Goal: Task Accomplishment & Management: Complete application form

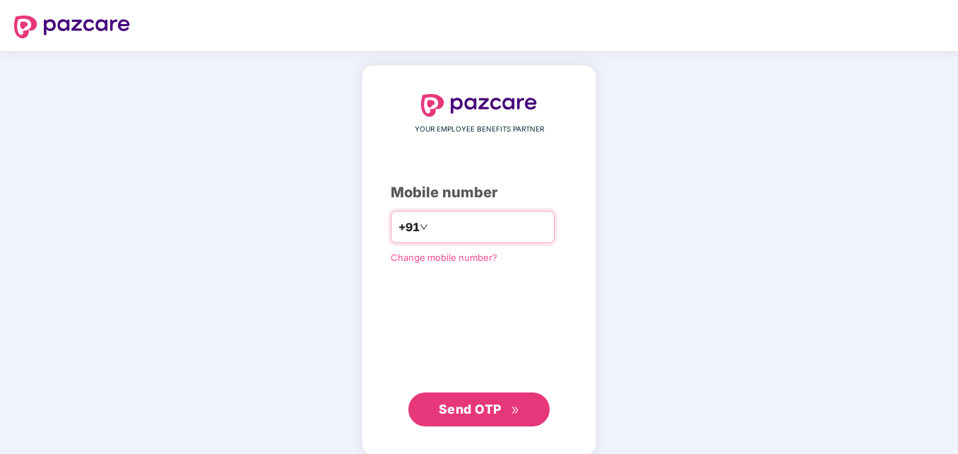
click at [509, 235] on input "number" at bounding box center [489, 227] width 116 height 23
type input "**********"
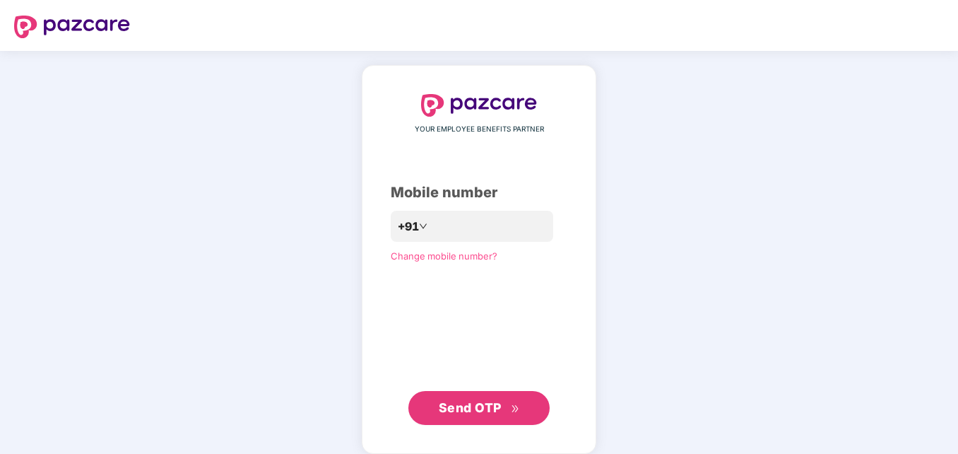
click at [467, 420] on button "Send OTP" at bounding box center [478, 408] width 141 height 34
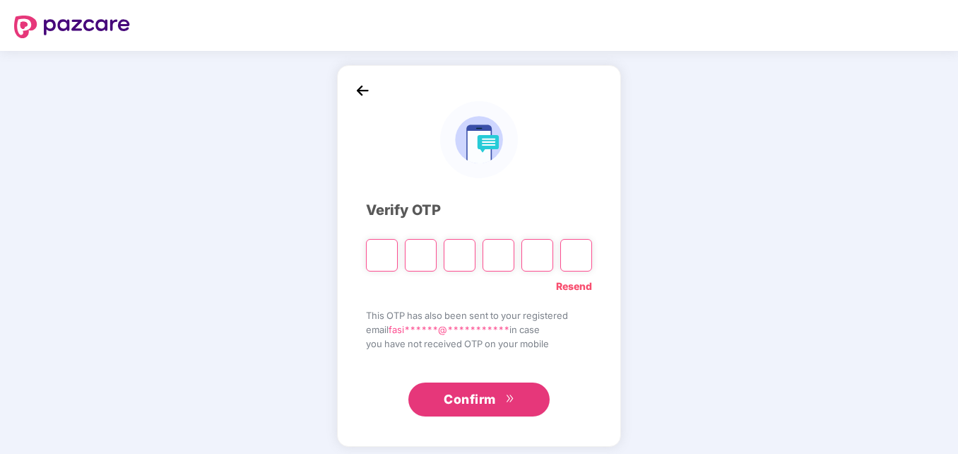
type input "*"
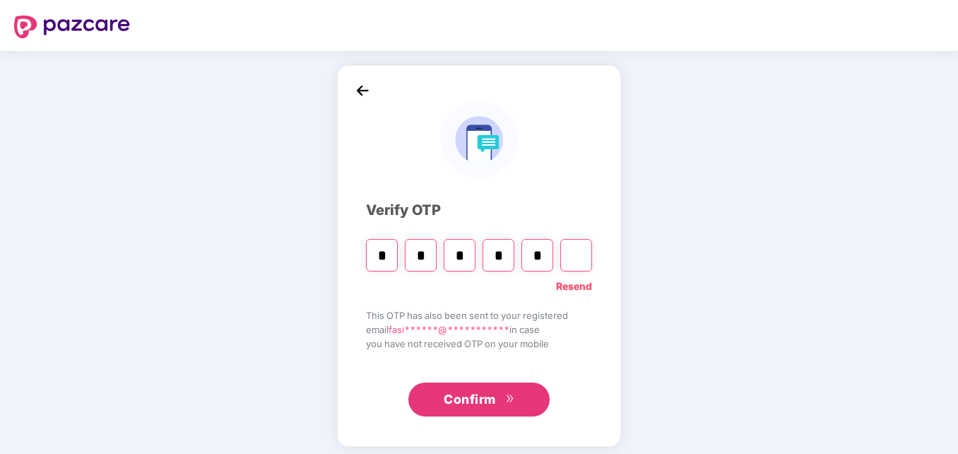
type input "*"
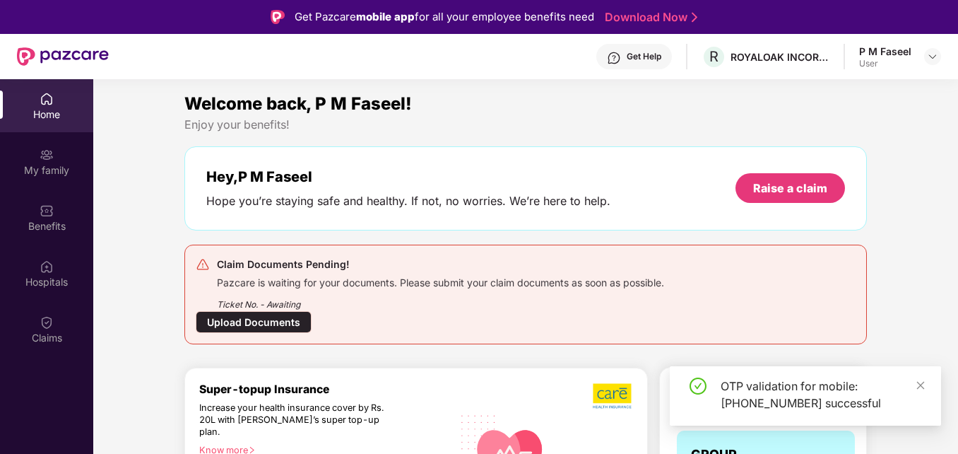
click at [232, 322] on div "Upload Documents" at bounding box center [254, 322] width 116 height 22
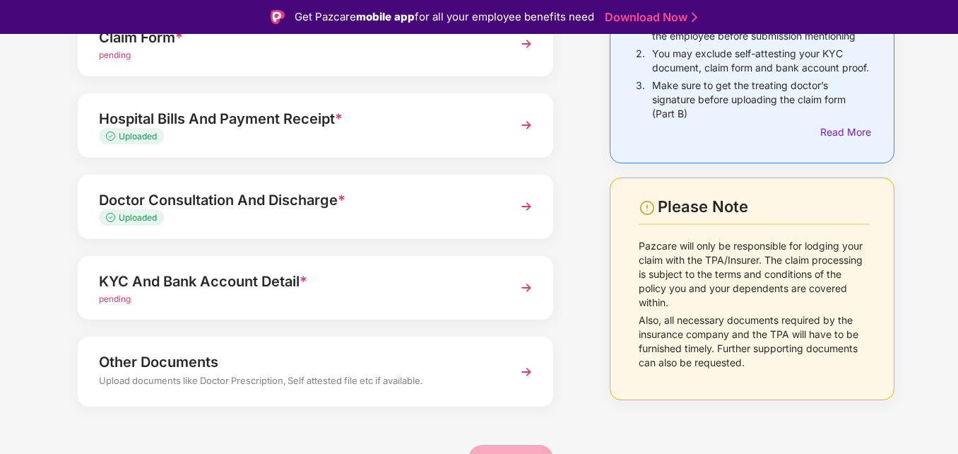
scroll to position [171, 0]
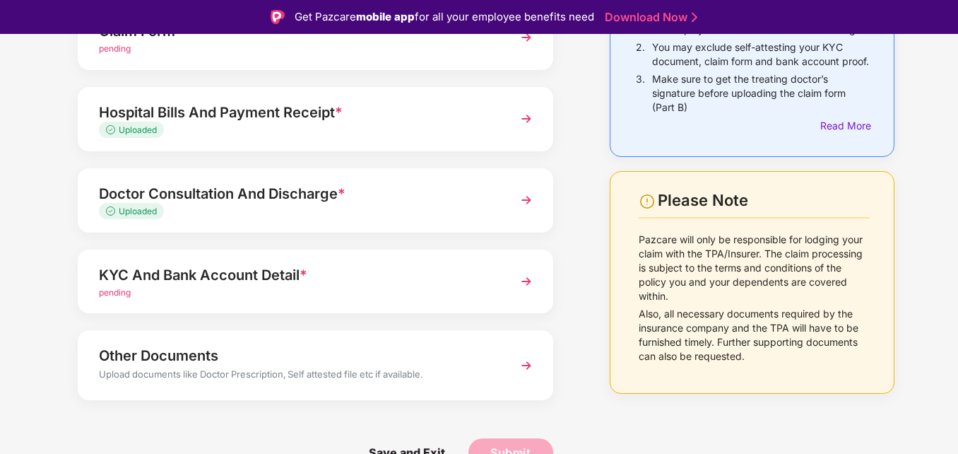
click at [350, 281] on div "KYC And Bank Account Detail *" at bounding box center [297, 275] width 396 height 23
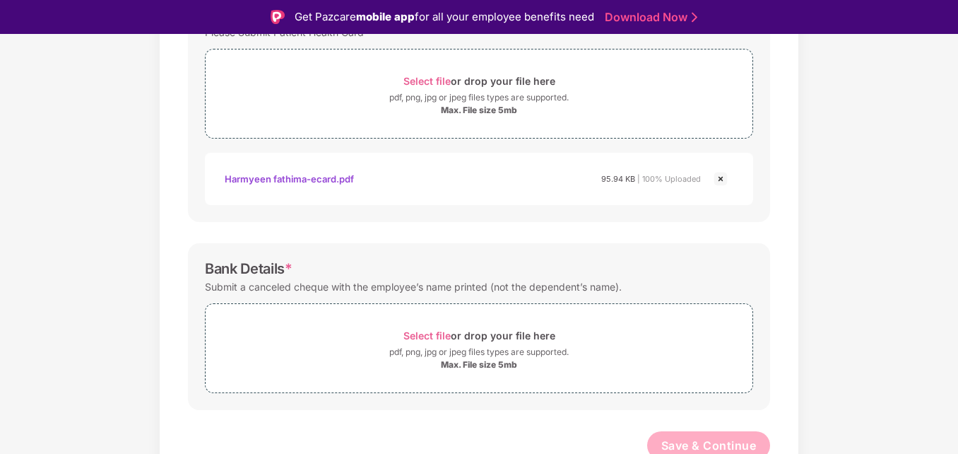
scroll to position [524, 0]
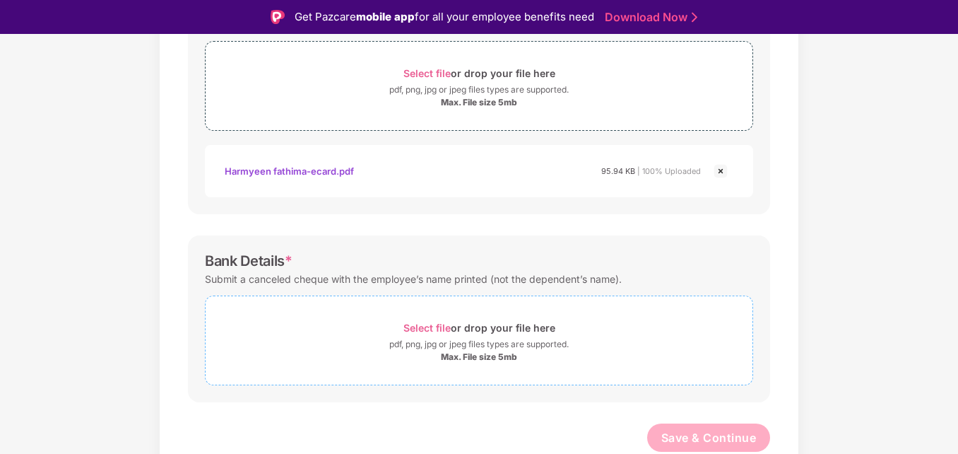
click at [442, 331] on span "Select file" at bounding box center [426, 328] width 47 height 12
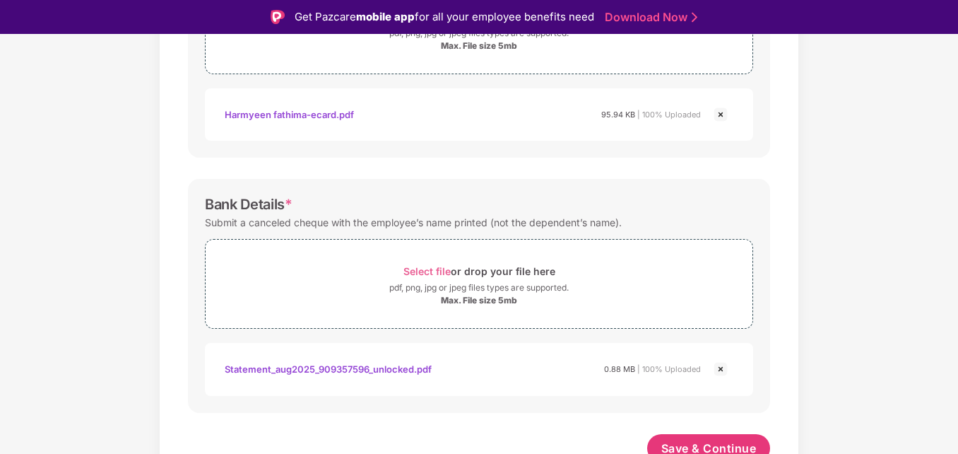
scroll to position [591, 0]
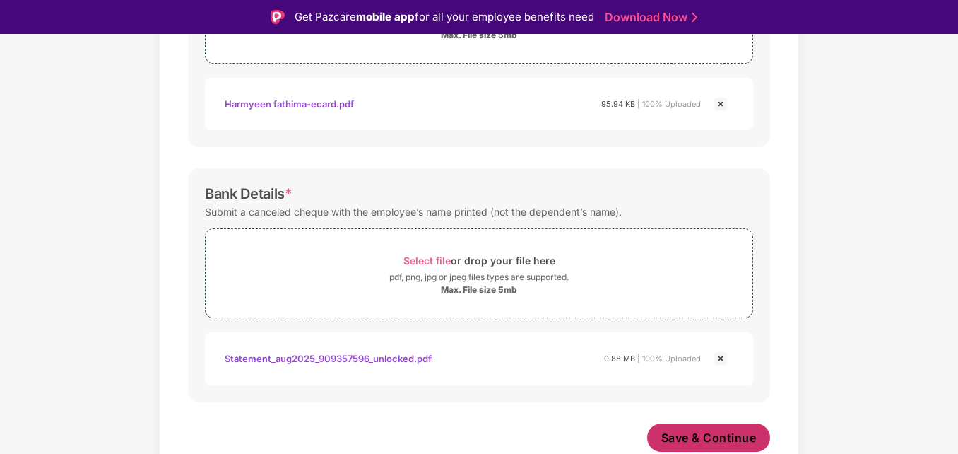
click at [736, 440] on span "Save & Continue" at bounding box center [708, 438] width 95 height 16
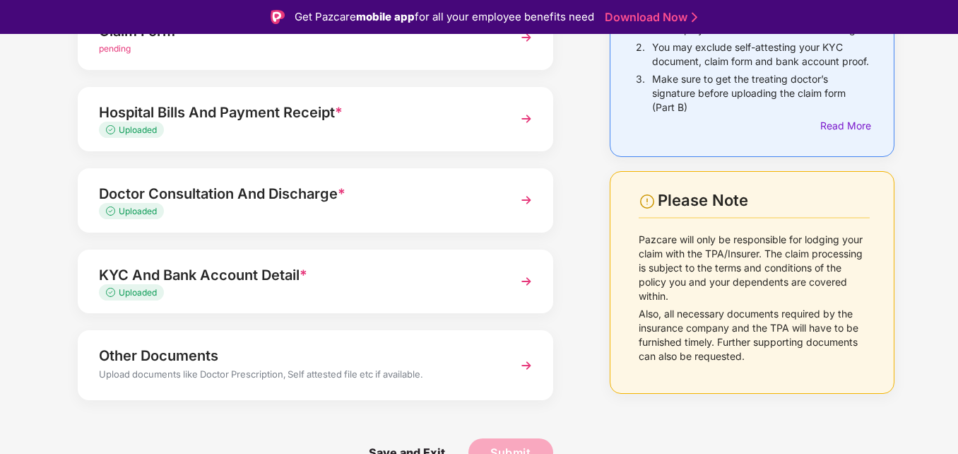
scroll to position [34, 0]
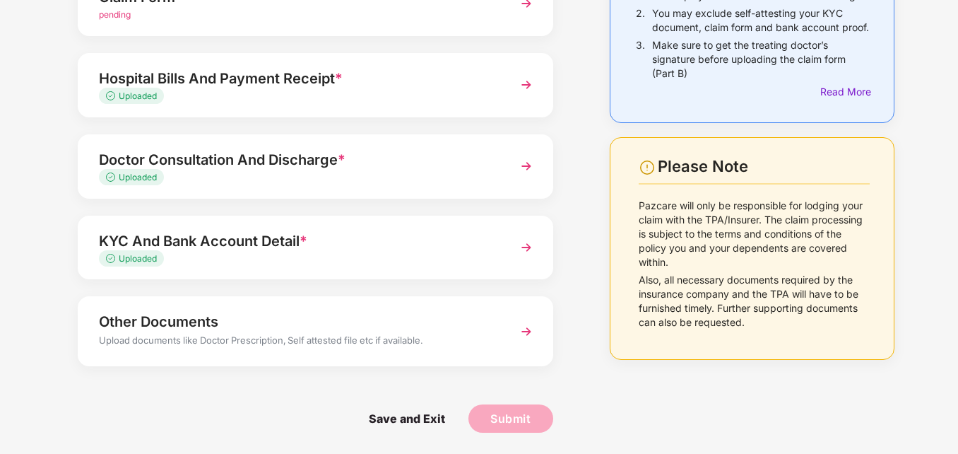
click at [428, 330] on div "Other Documents" at bounding box center [297, 321] width 396 height 23
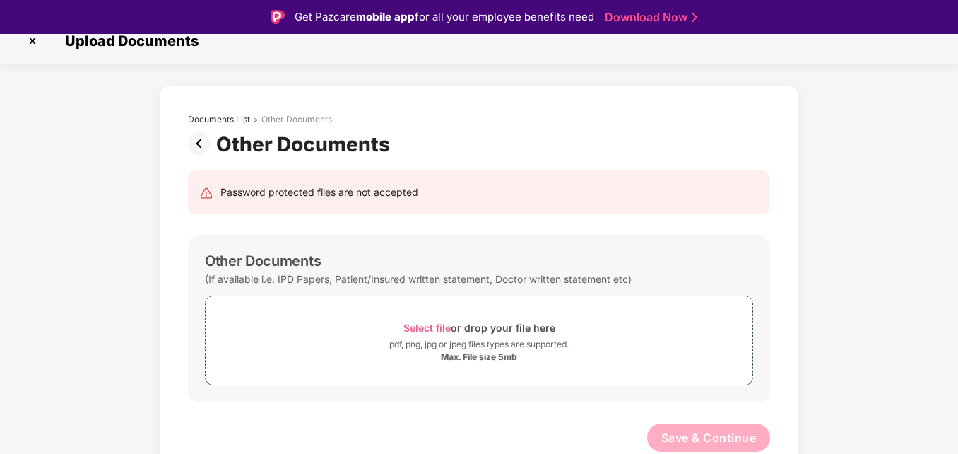
scroll to position [16, 0]
click at [200, 147] on img at bounding box center [202, 143] width 28 height 23
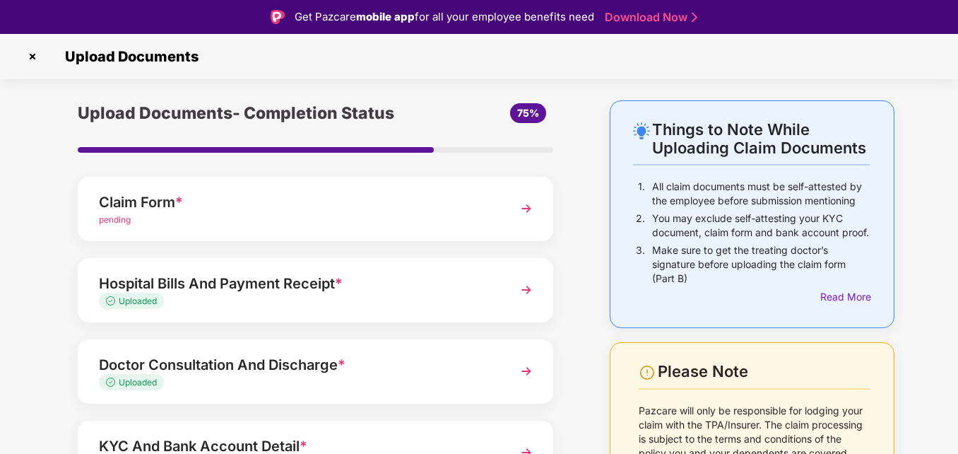
click at [220, 212] on div "Claim Form *" at bounding box center [297, 202] width 396 height 23
